Goal: Information Seeking & Learning: Learn about a topic

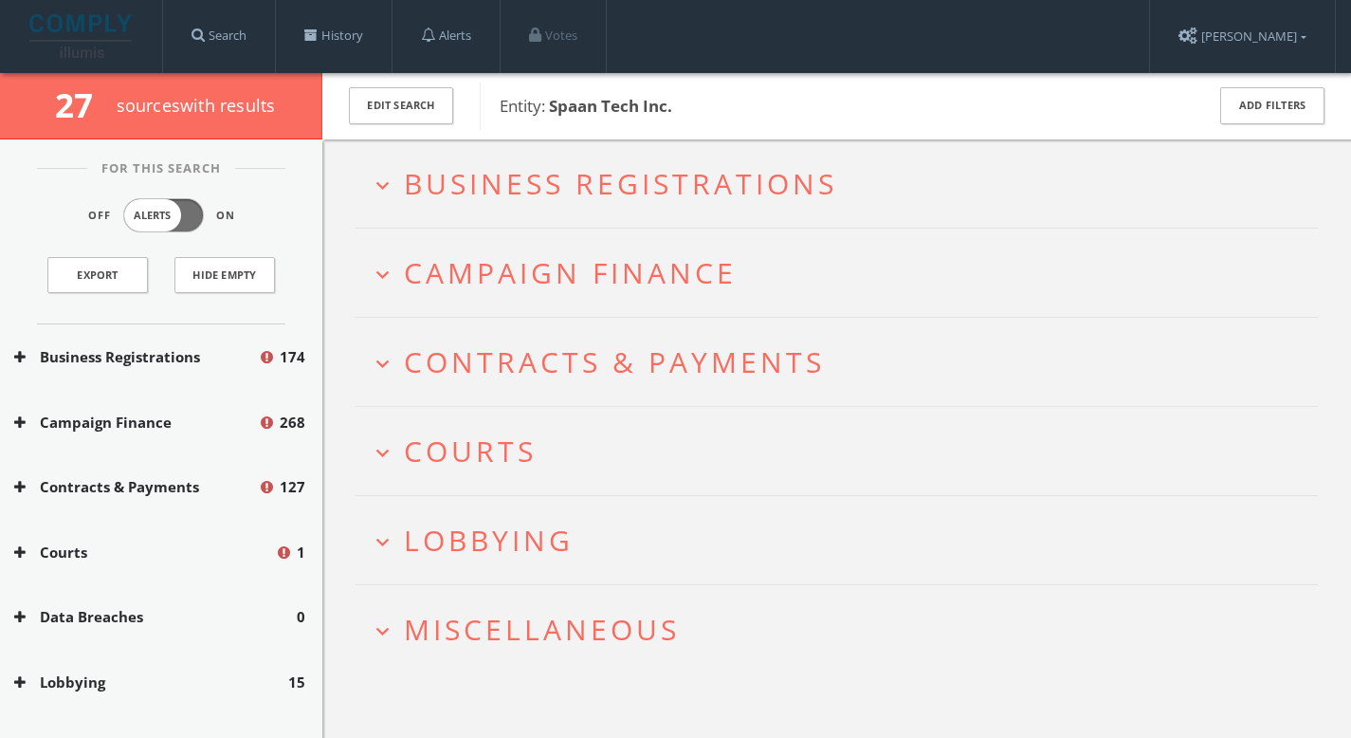
click at [507, 165] on span "Business Registrations" at bounding box center [620, 183] width 433 height 39
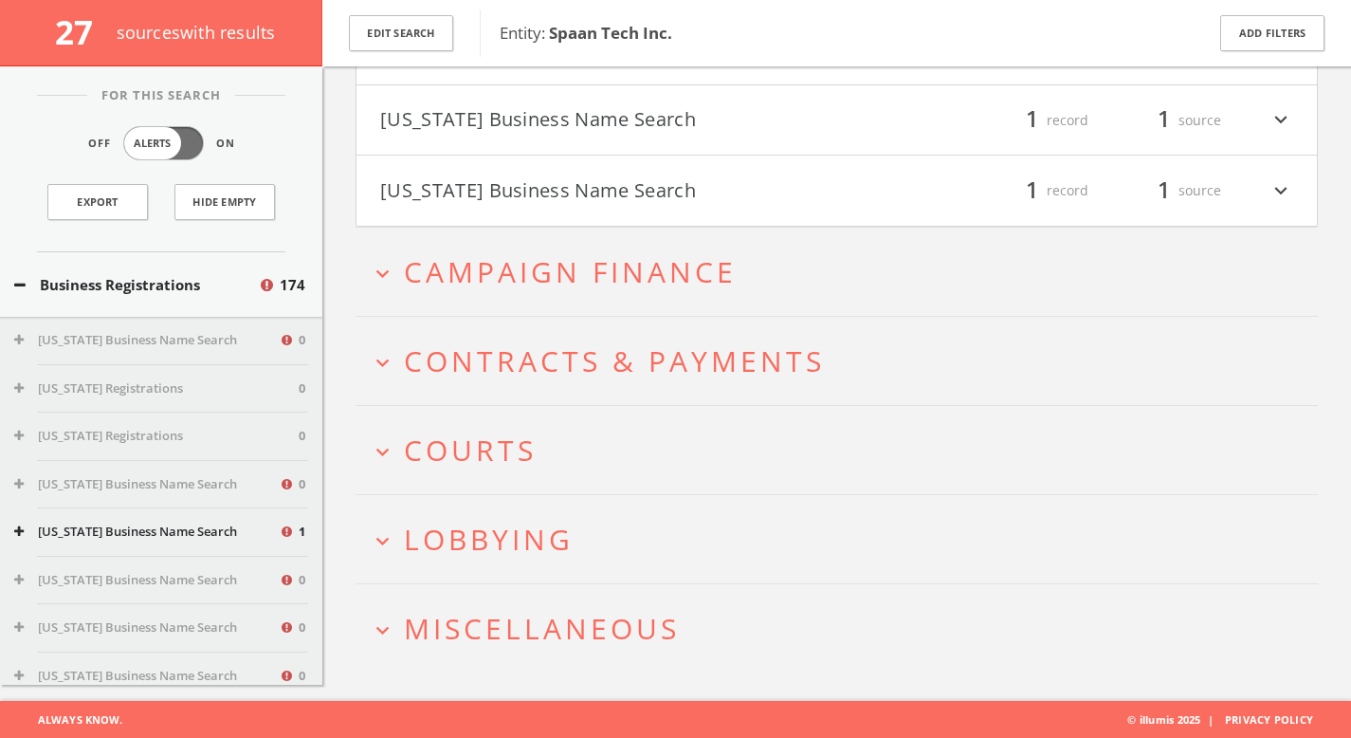
click at [558, 268] on span "Campaign Finance" at bounding box center [570, 271] width 333 height 39
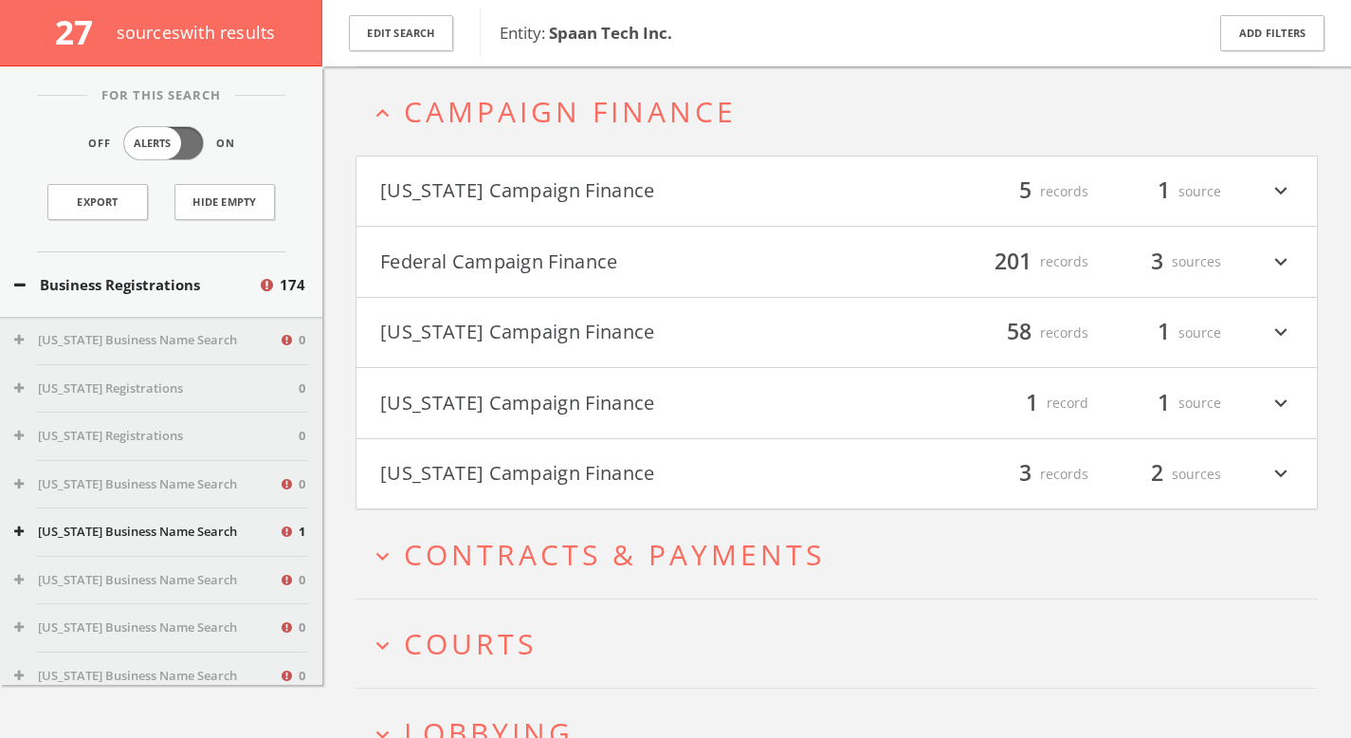
click at [542, 275] on button "Federal Campaign Finance" at bounding box center [608, 262] width 457 height 32
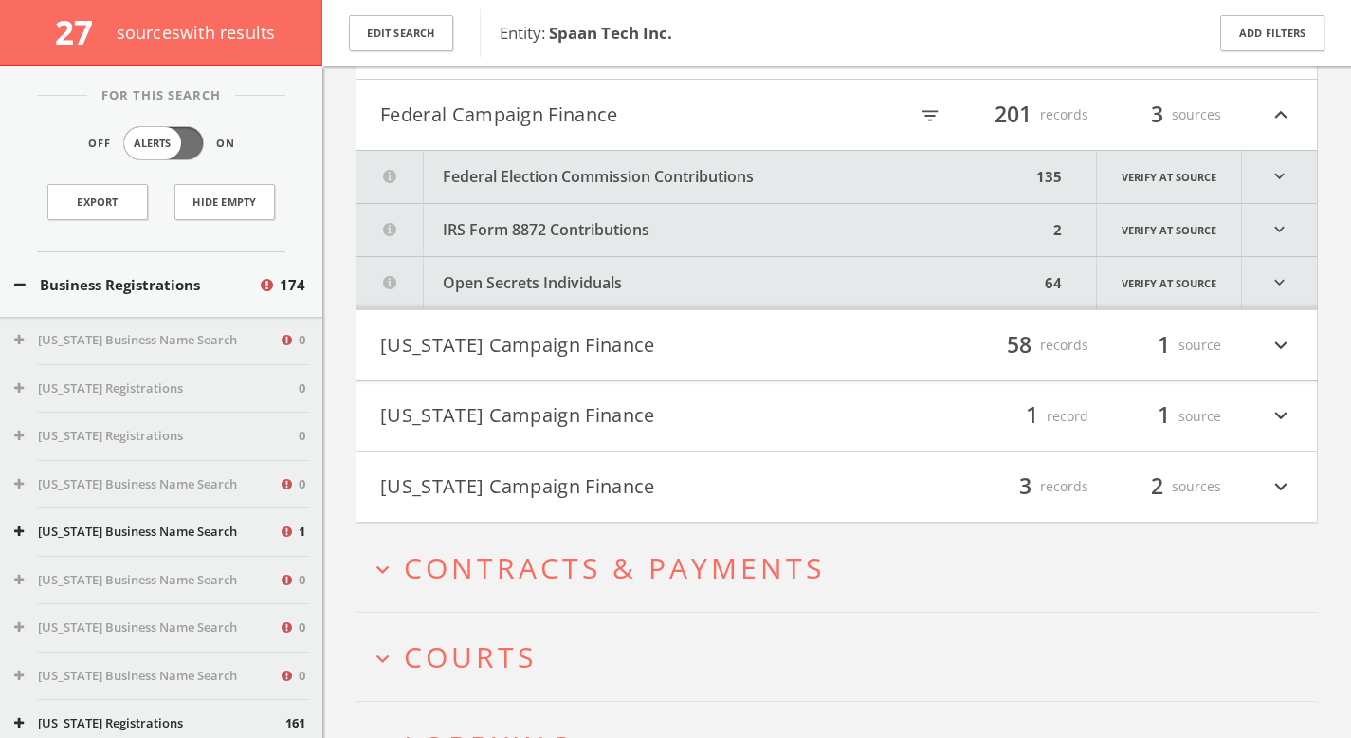
scroll to position [1037, 0]
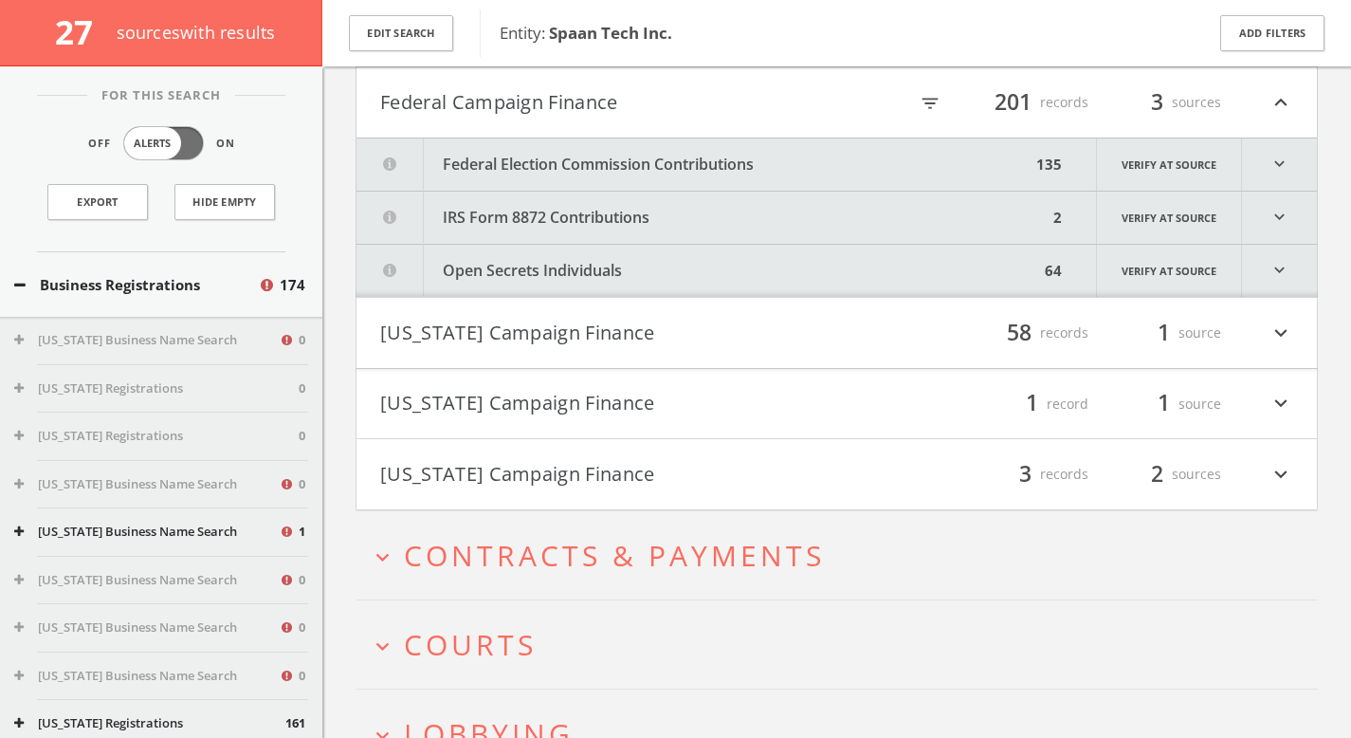
click at [734, 165] on button "Federal Election Commission Contributions" at bounding box center [694, 164] width 674 height 52
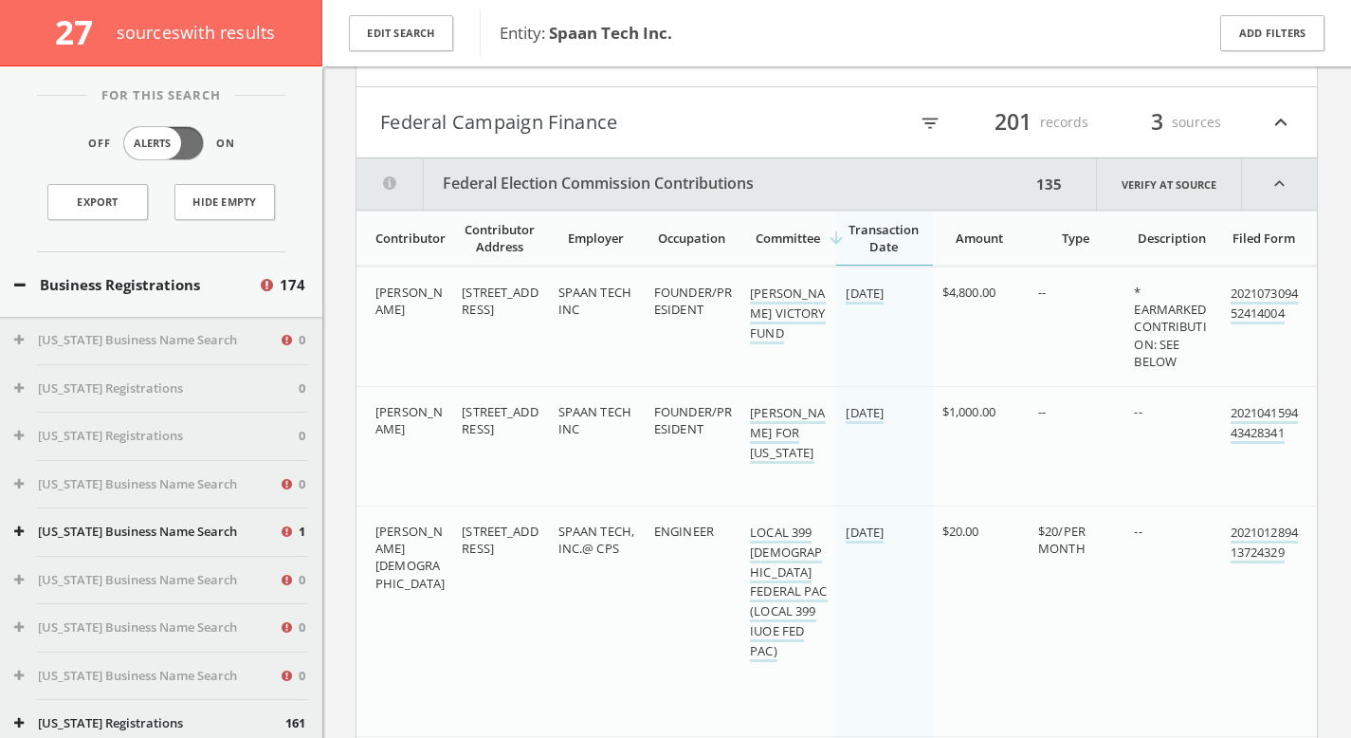
scroll to position [973, 0]
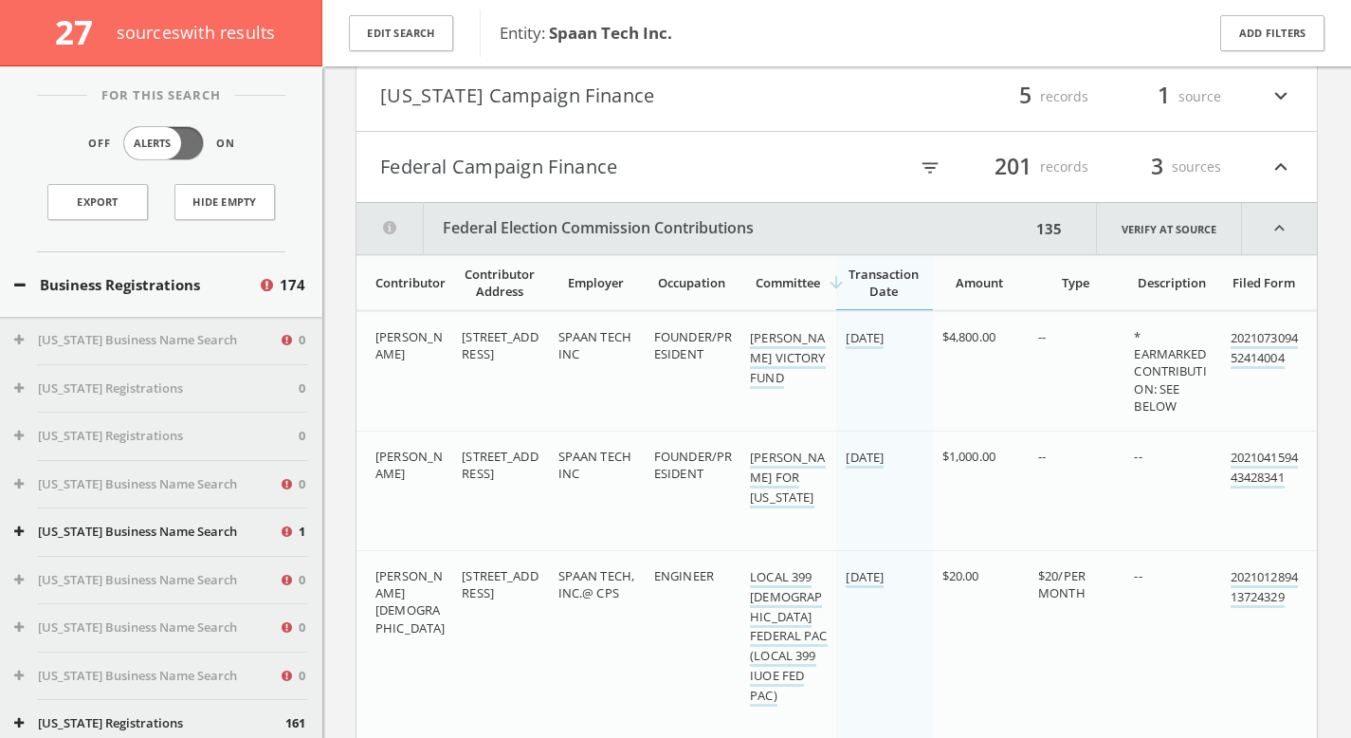
click at [959, 167] on div "filter_list 201 records 3 sources expand_less" at bounding box center [1065, 167] width 457 height 32
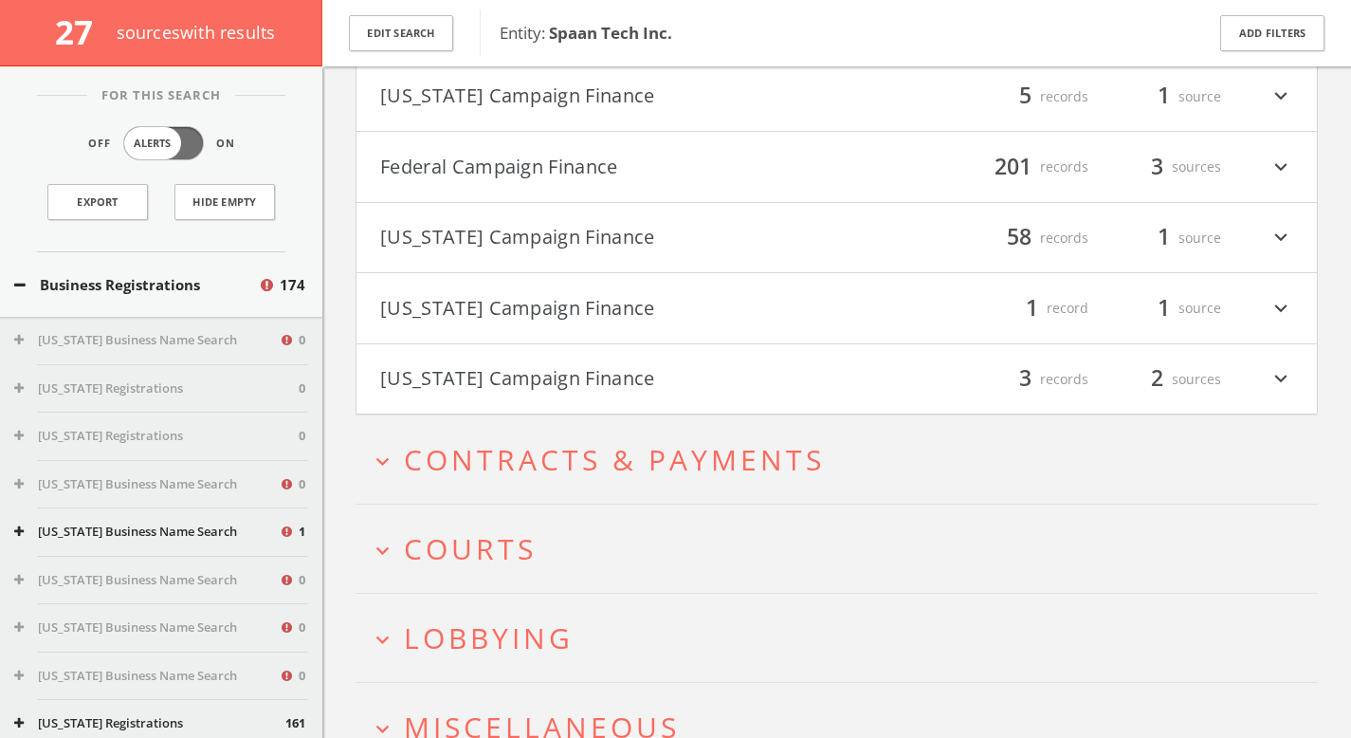
click at [939, 171] on div "filter_list 201 records 3 sources expand_more" at bounding box center [1065, 167] width 457 height 32
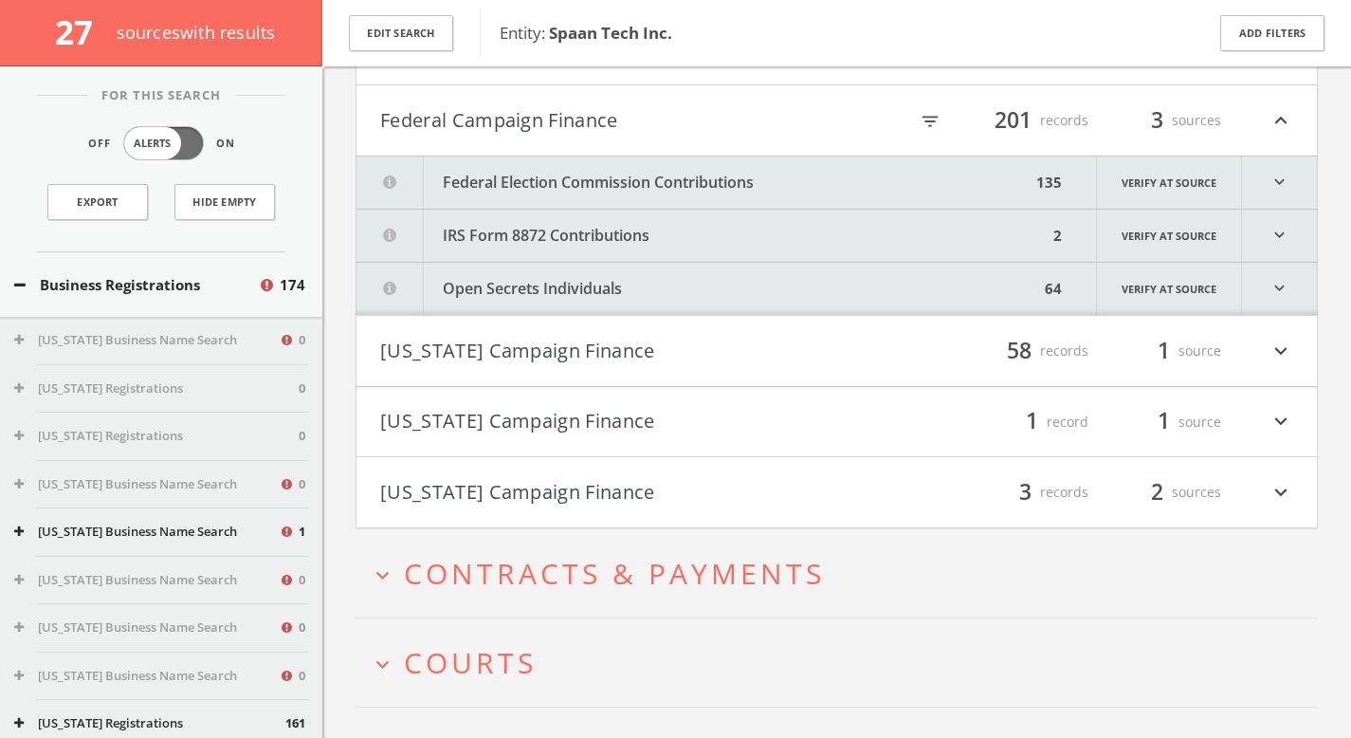
scroll to position [986, 0]
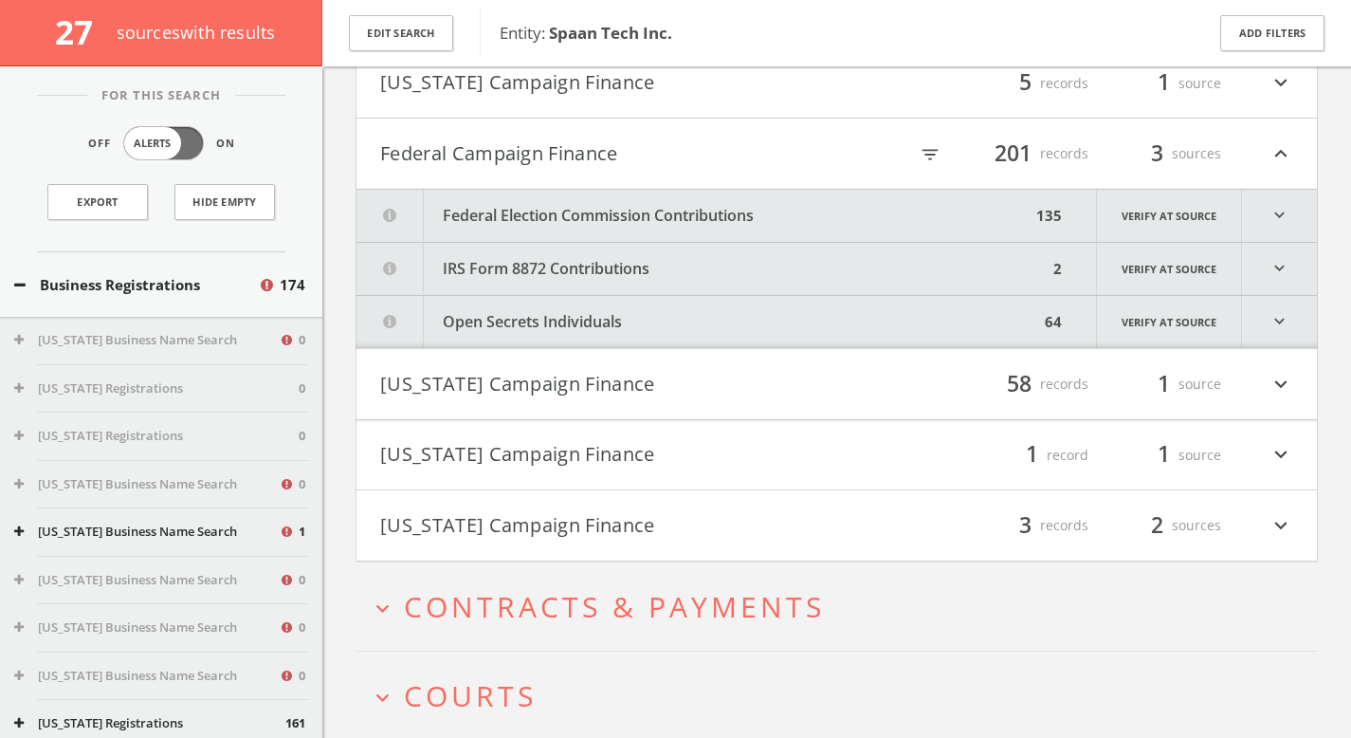
click at [712, 231] on button "Federal Election Commission Contributions" at bounding box center [694, 216] width 674 height 52
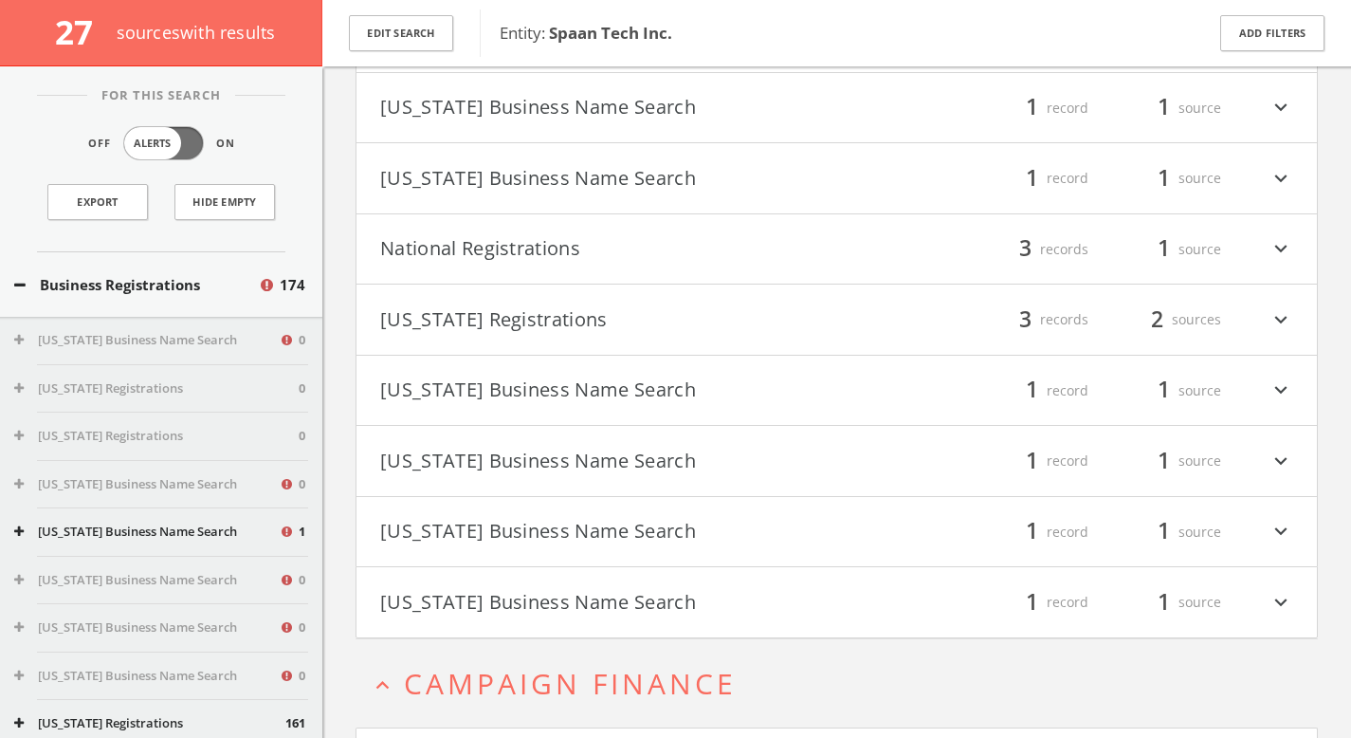
scroll to position [787, 0]
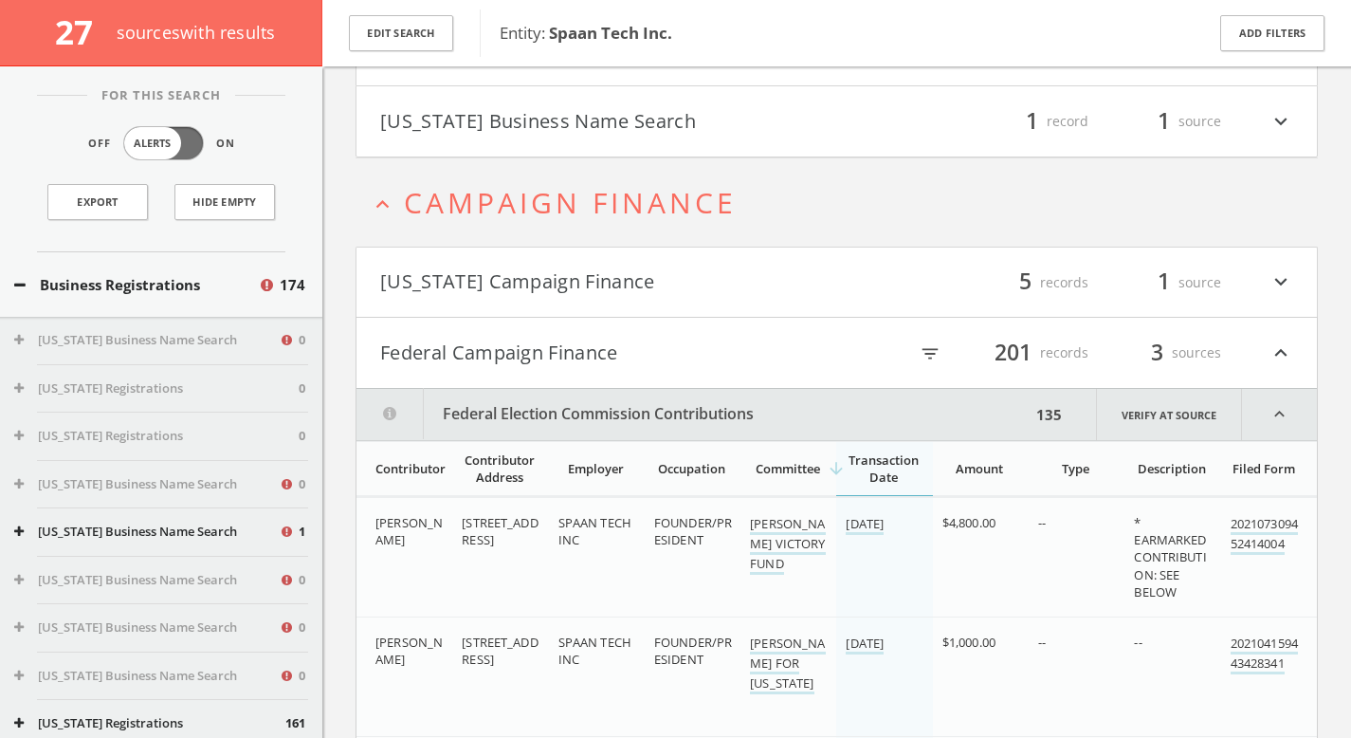
click at [548, 269] on button "[US_STATE] Campaign Finance" at bounding box center [608, 282] width 457 height 32
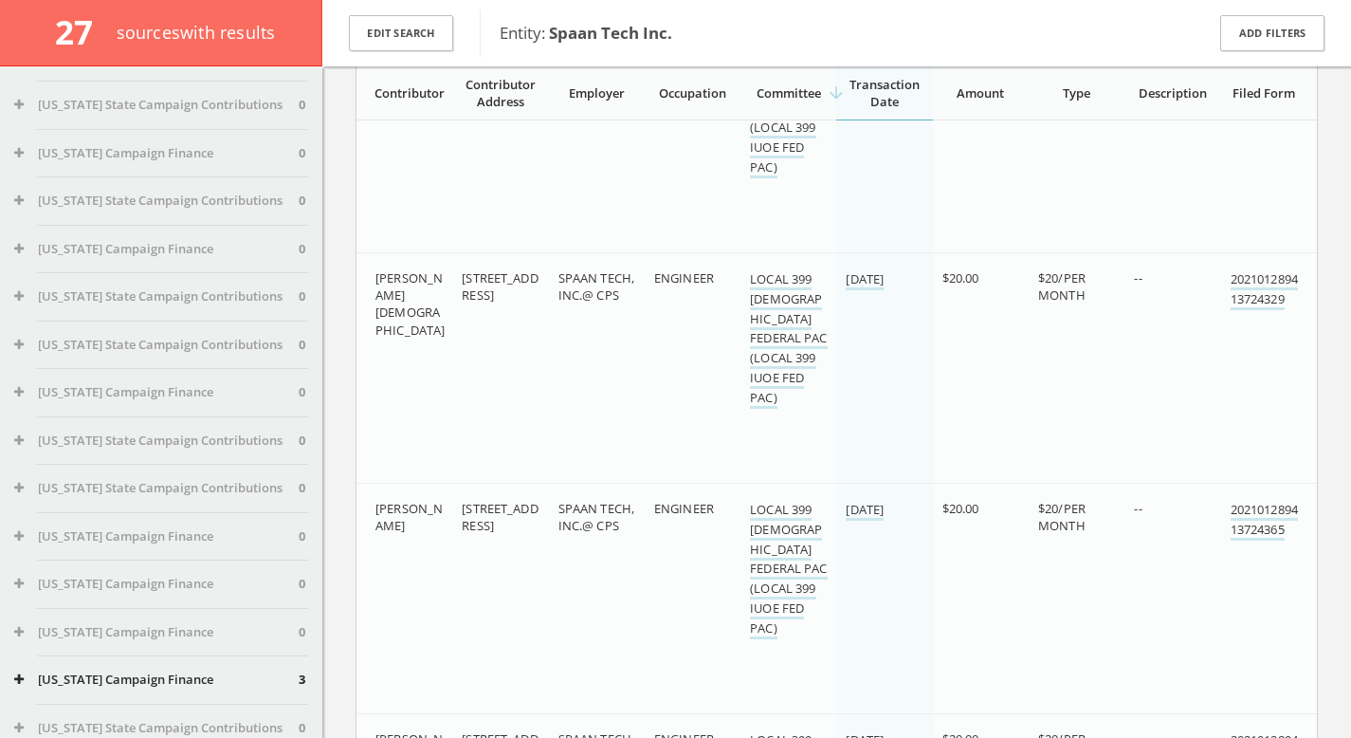
scroll to position [9705, 0]
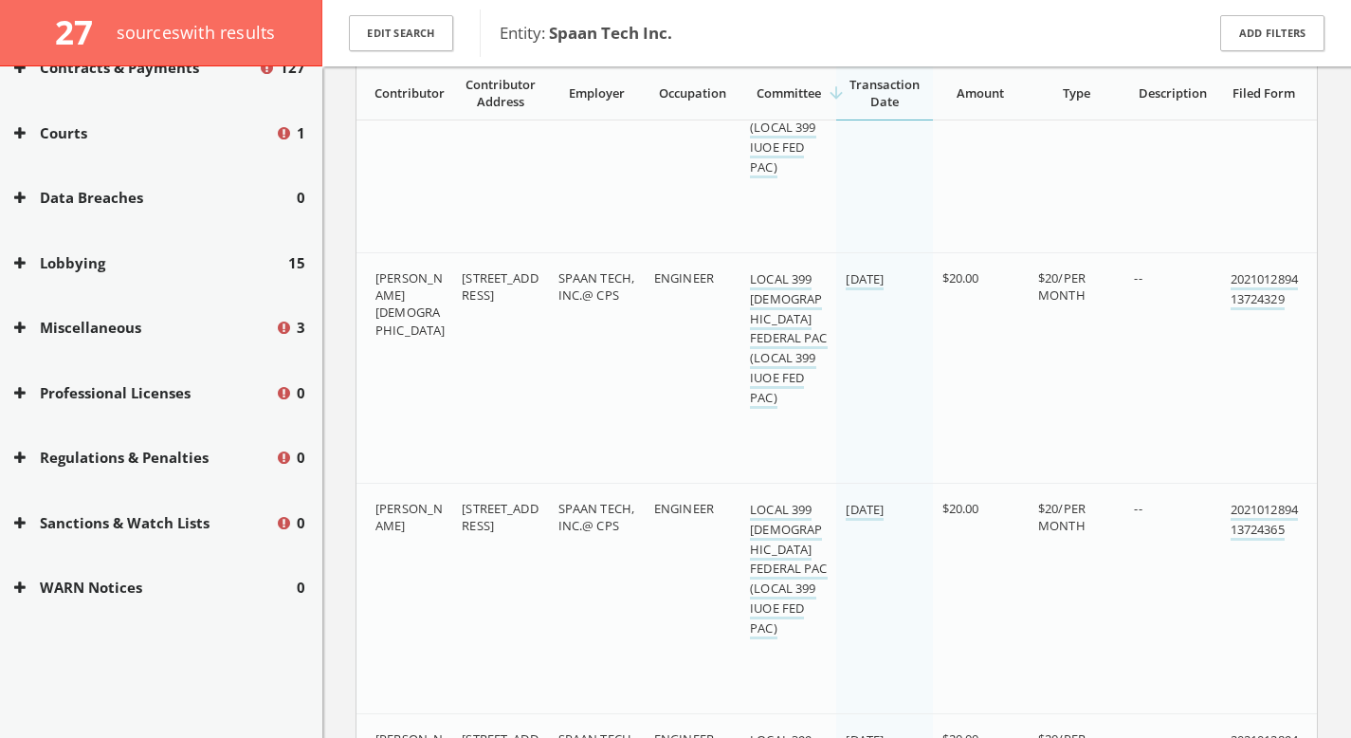
click at [121, 583] on button "WARN Notices" at bounding box center [155, 588] width 283 height 22
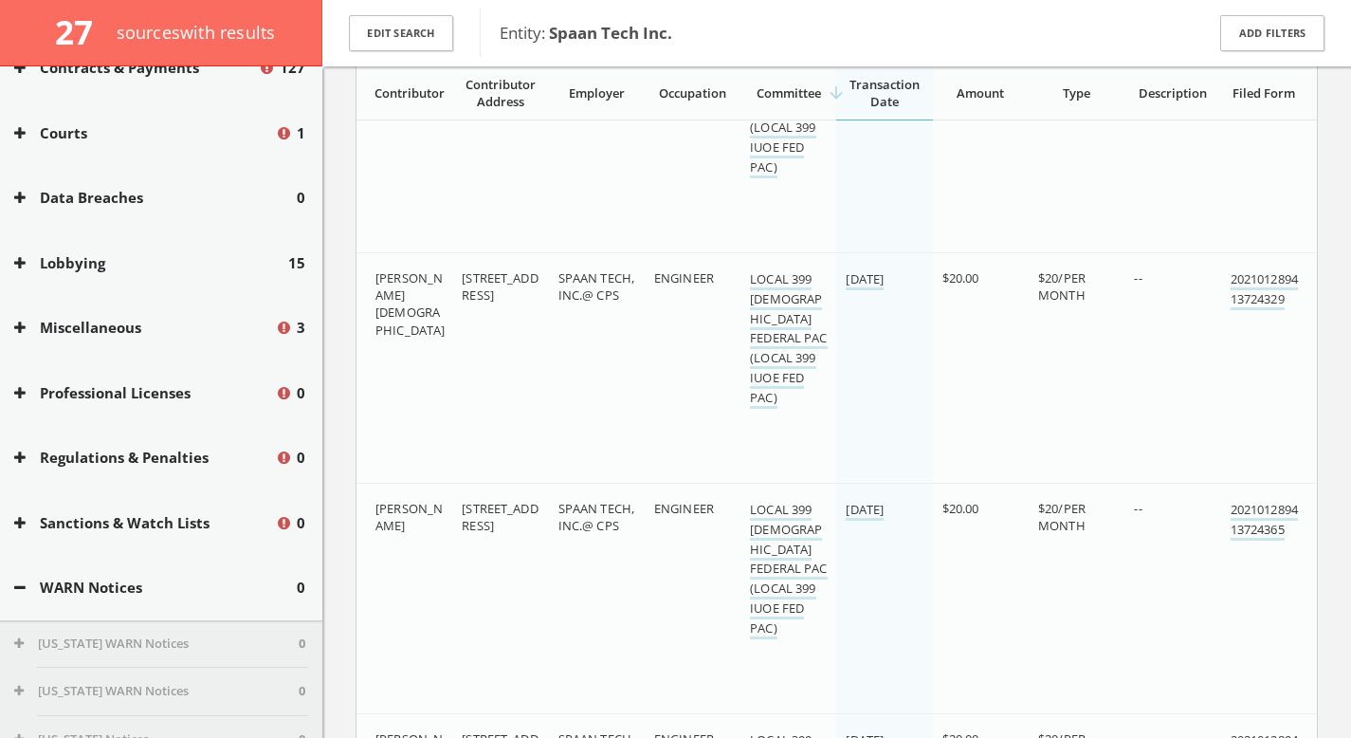
click at [129, 513] on button "Sanctions & Watch Lists" at bounding box center [144, 523] width 261 height 22
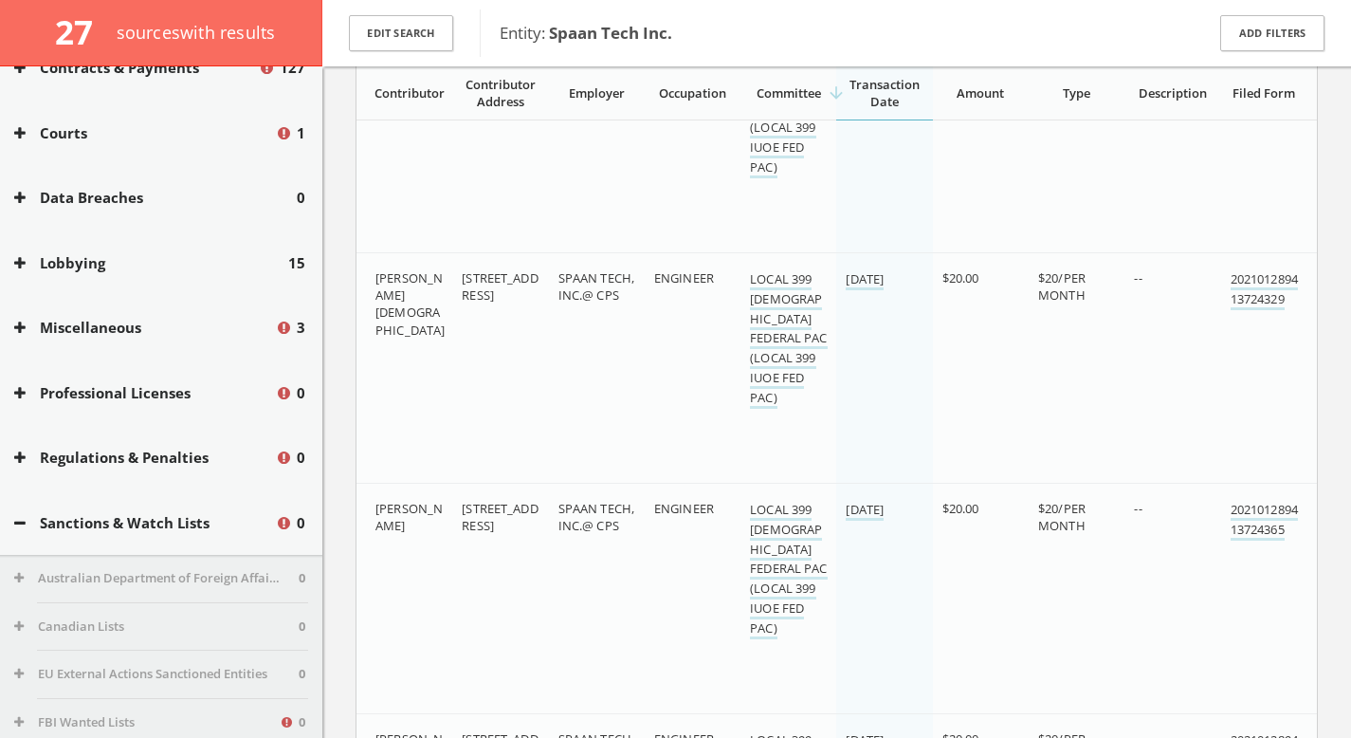
click at [119, 448] on button "Regulations & Penalties" at bounding box center [144, 458] width 261 height 22
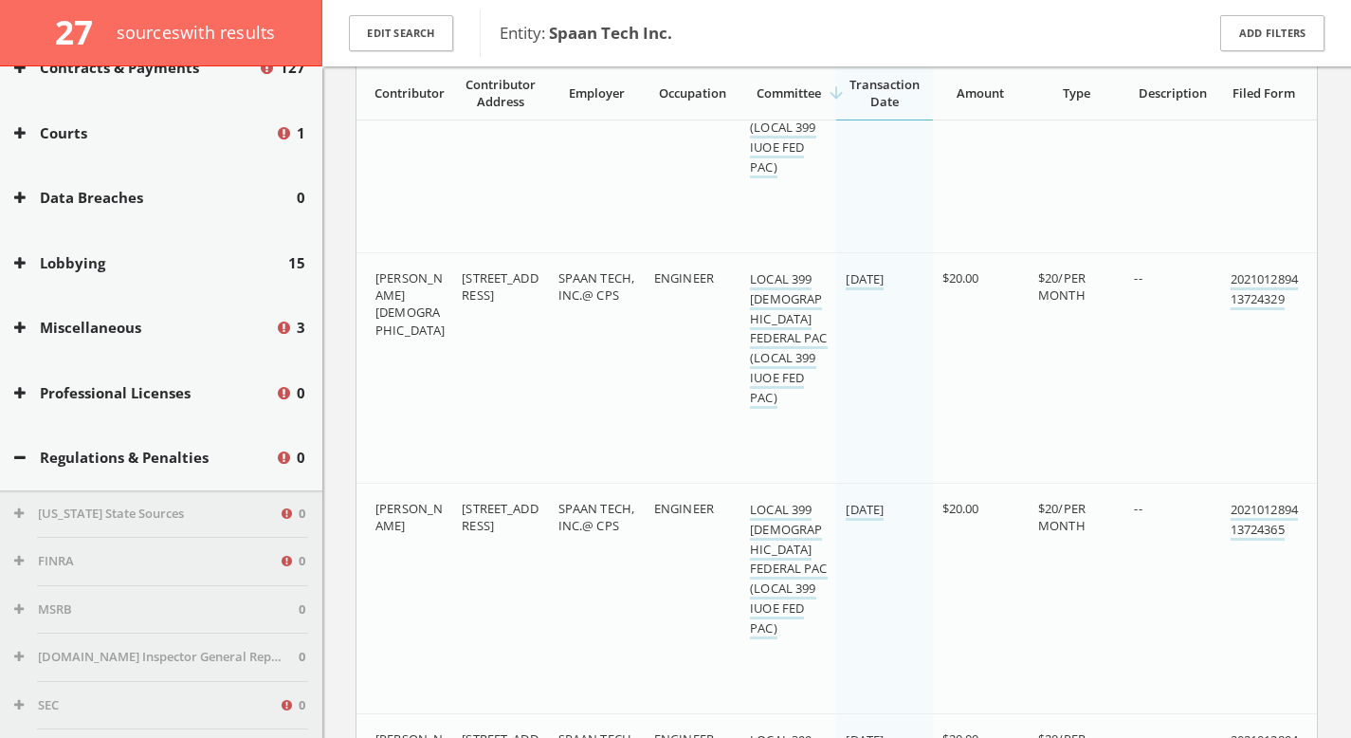
click at [122, 401] on button "Professional Licenses" at bounding box center [144, 393] width 261 height 22
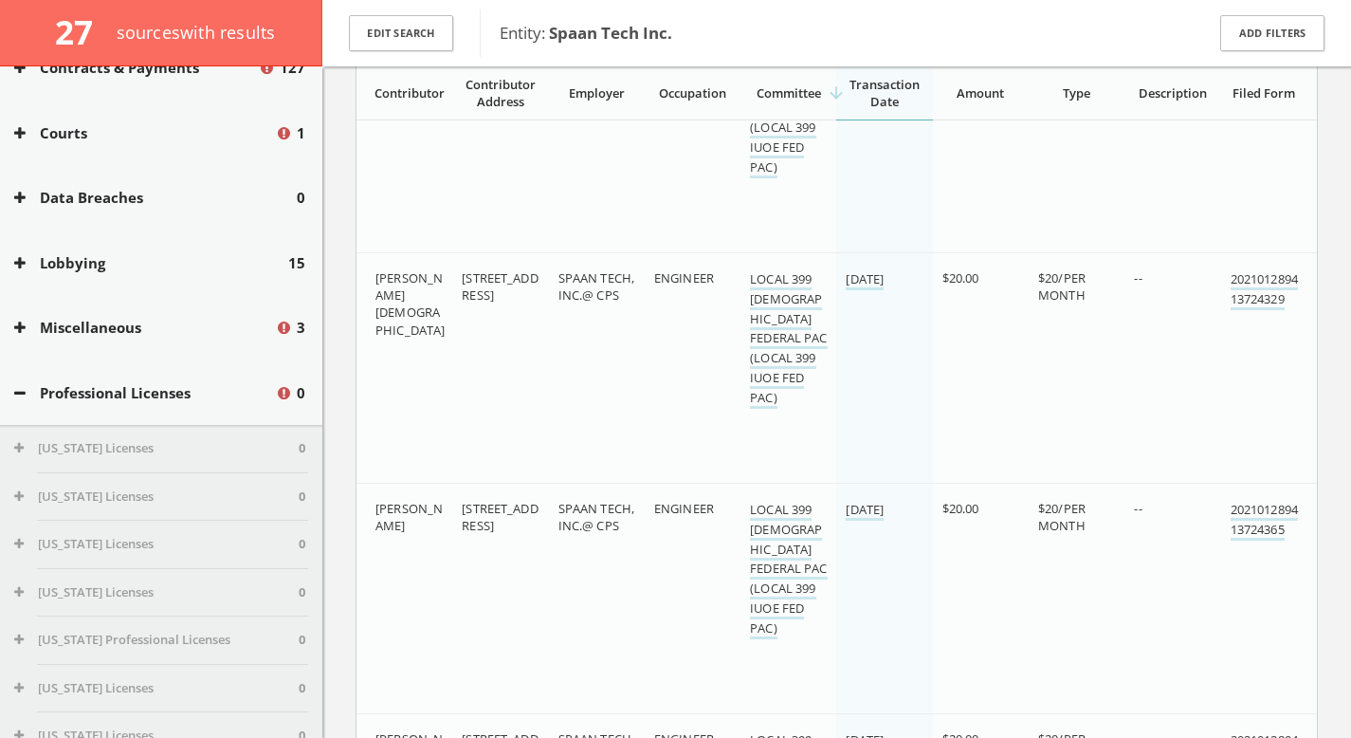
click at [71, 307] on div "Miscellaneous 3" at bounding box center [161, 327] width 322 height 65
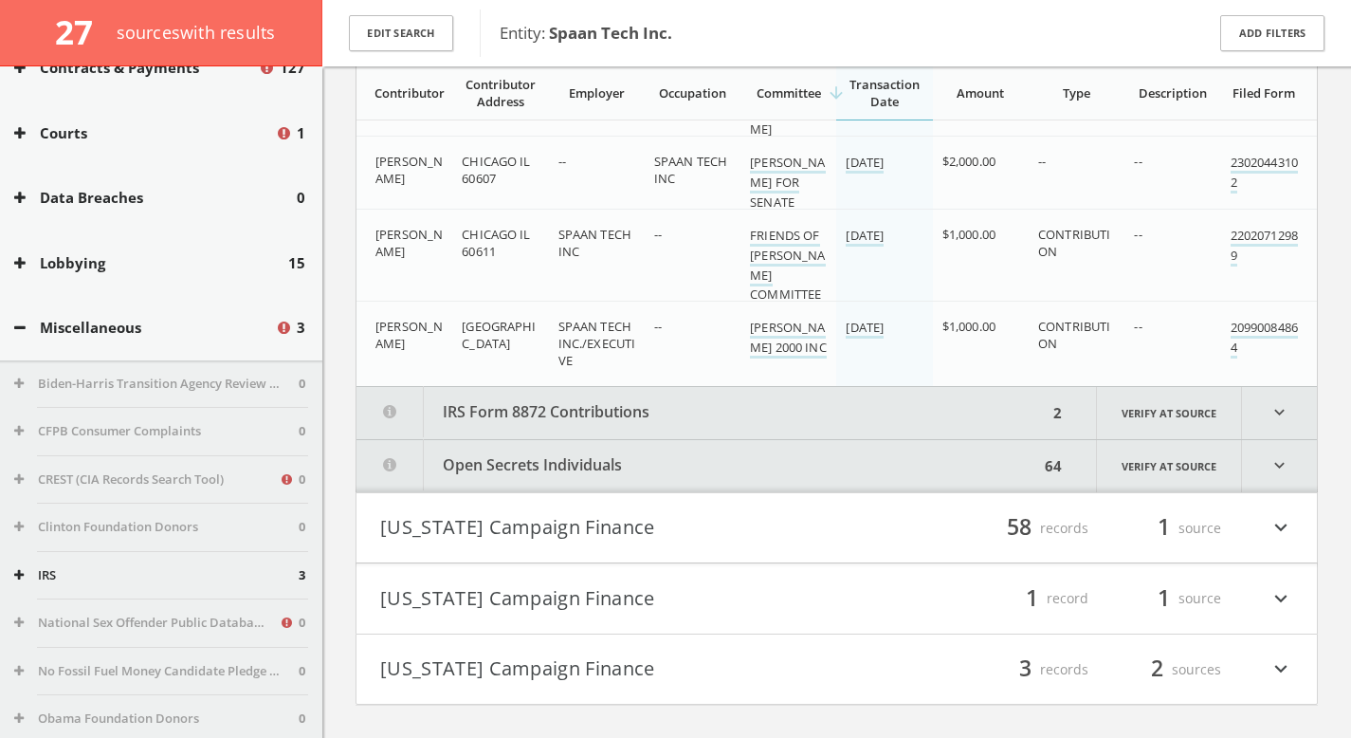
scroll to position [20656, 0]
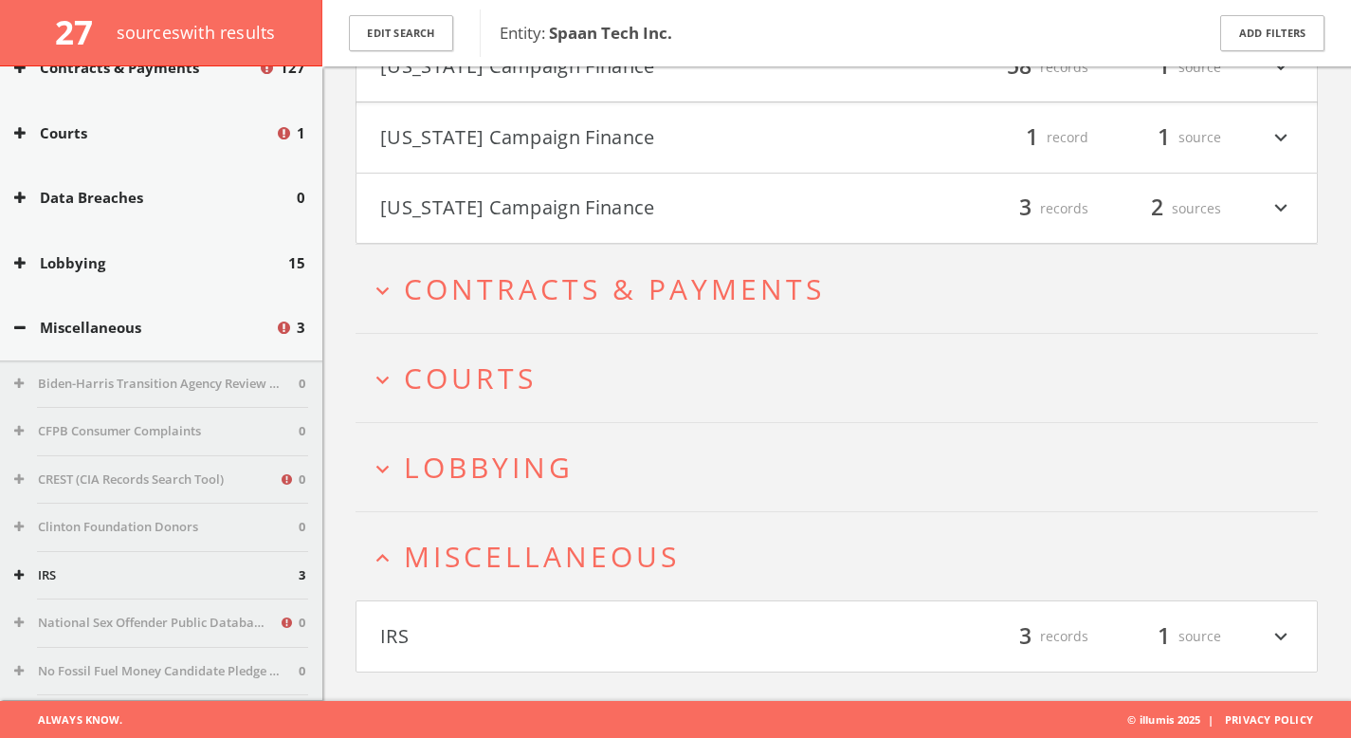
click at [604, 366] on button "expand_more Courts" at bounding box center [844, 377] width 948 height 31
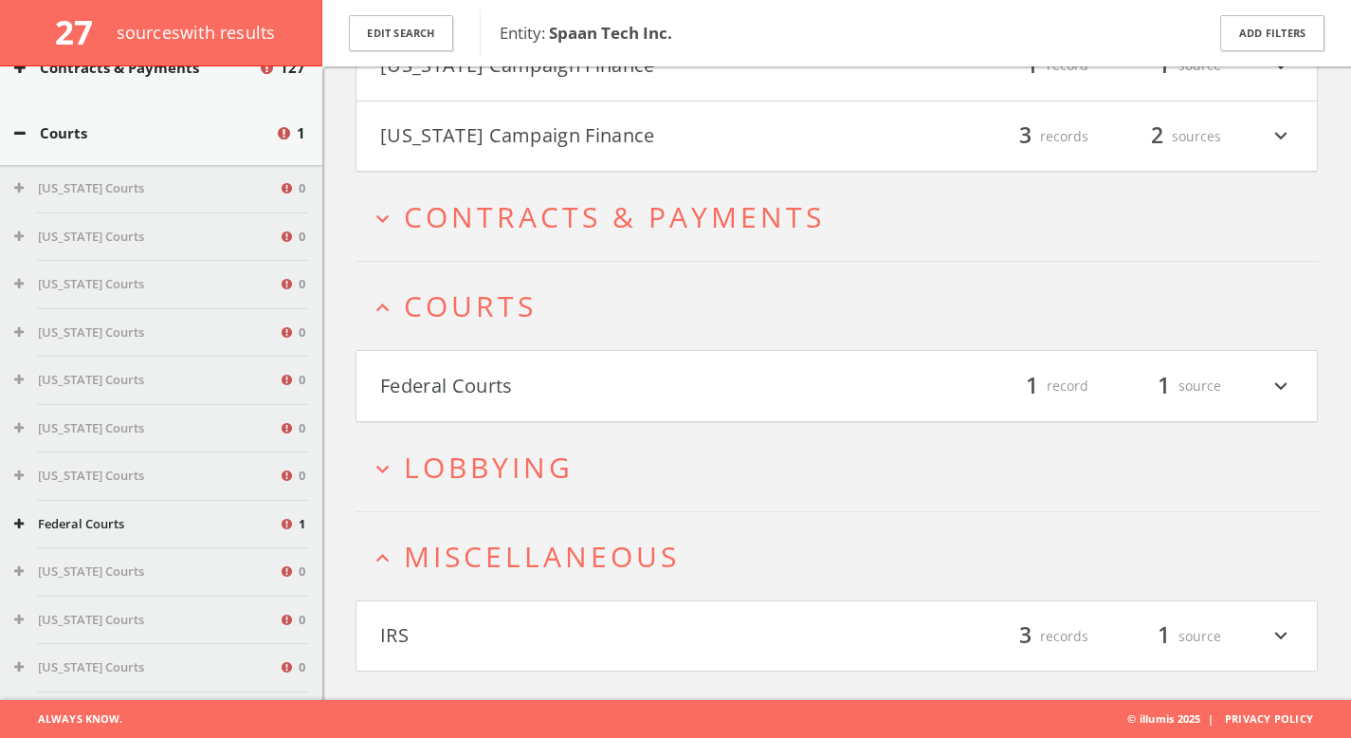
click at [596, 385] on button "Federal Courts" at bounding box center [608, 386] width 457 height 32
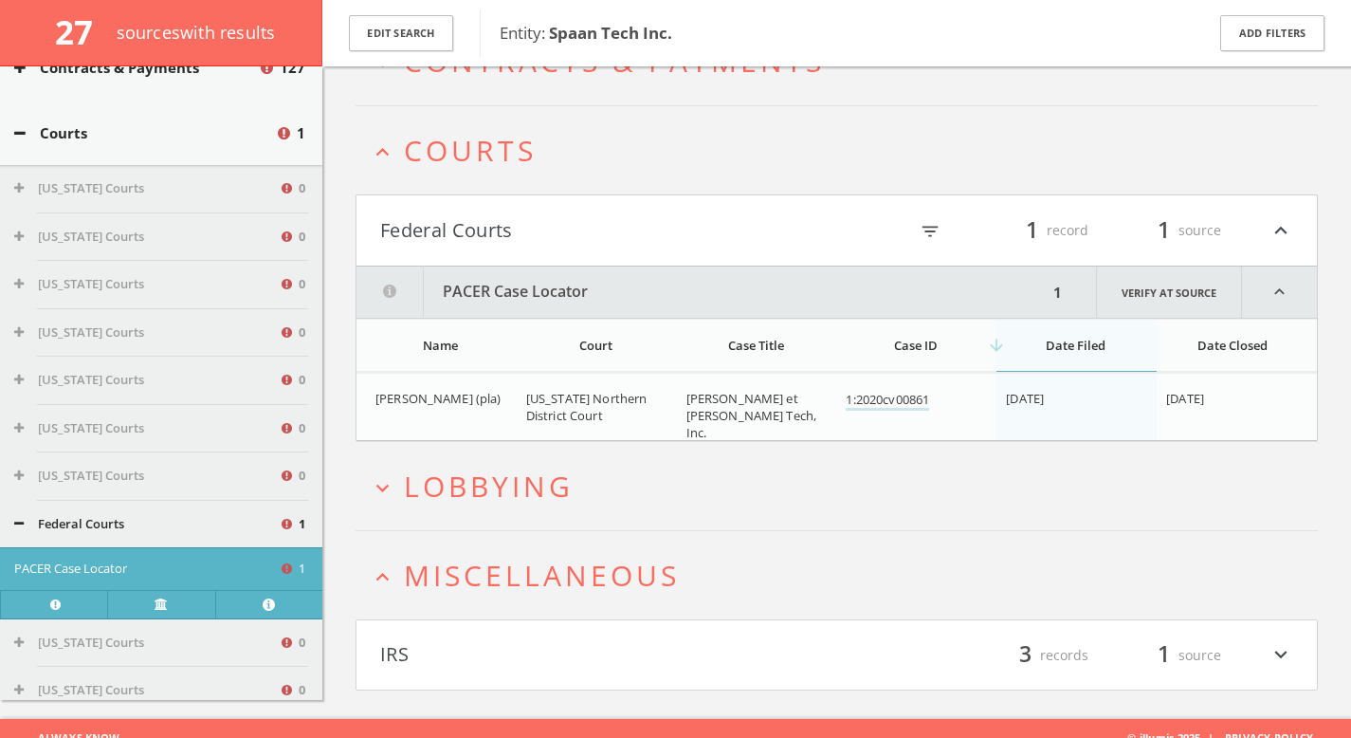
scroll to position [20902, 0]
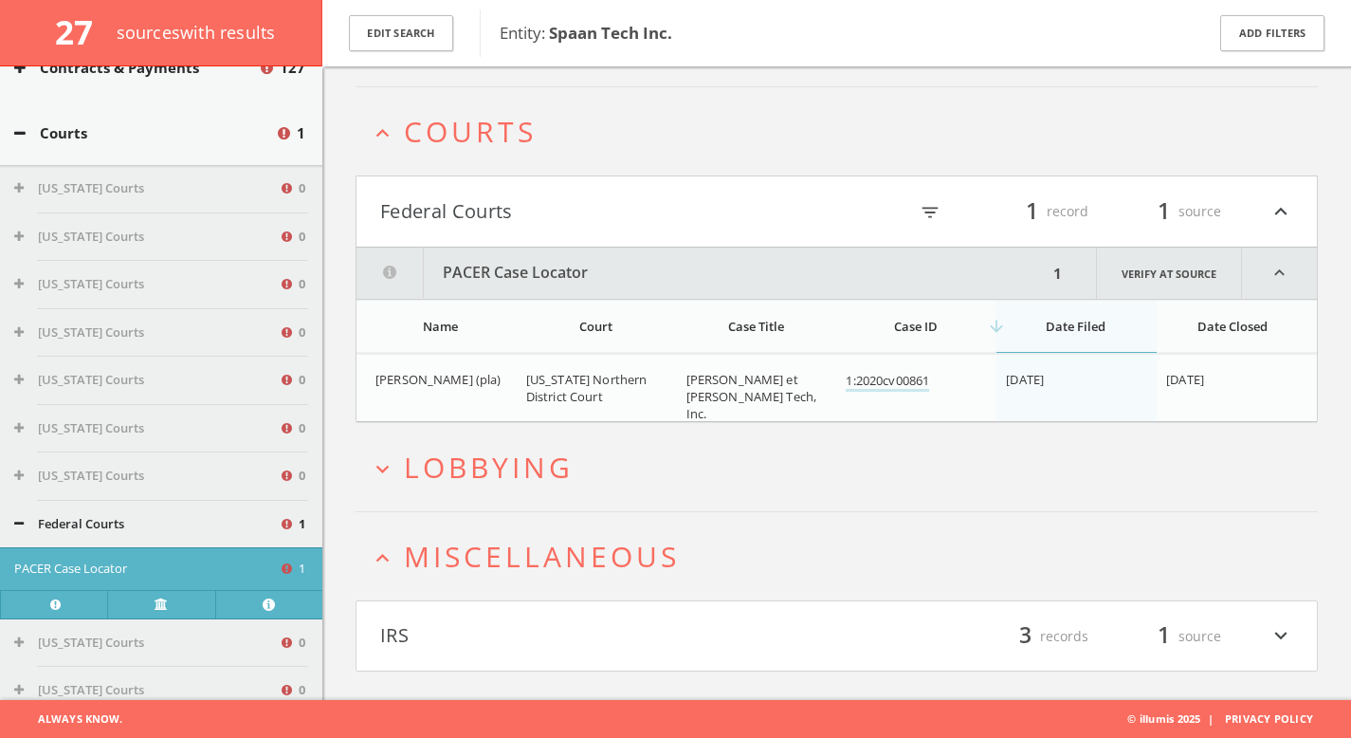
click at [639, 434] on h2 "expand_more Lobbying" at bounding box center [837, 467] width 963 height 88
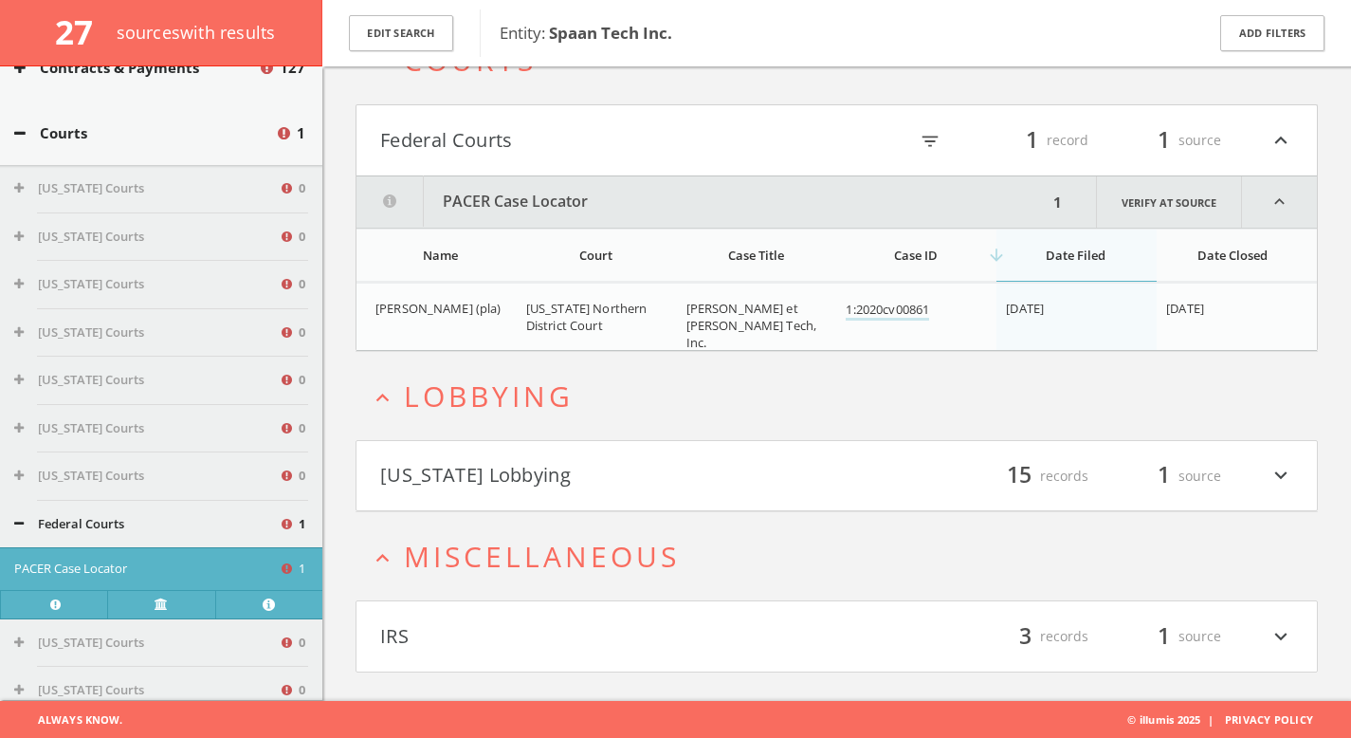
click at [643, 450] on h4 "[US_STATE] Lobbying filter_list 15 records 1 source expand_more" at bounding box center [837, 476] width 961 height 70
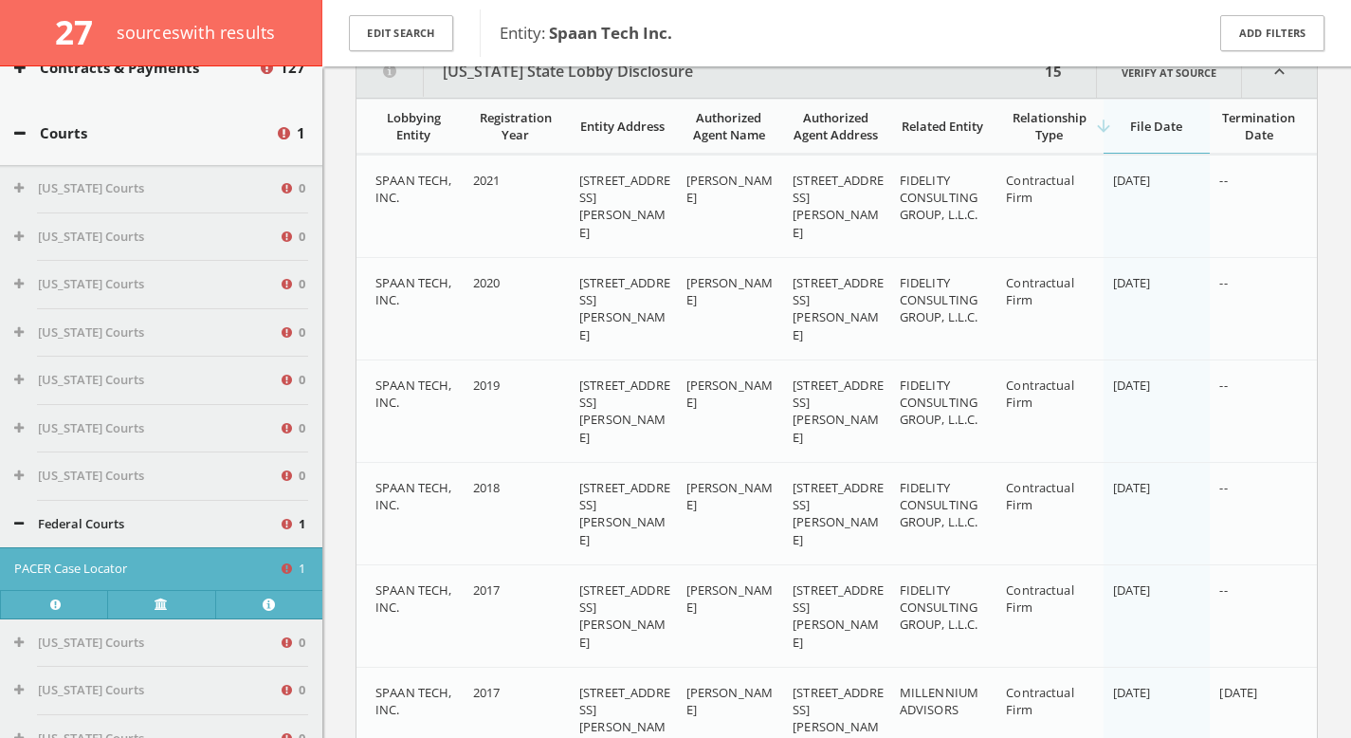
scroll to position [21440, 0]
